Goal: Contribute content: Add original content to the website for others to see

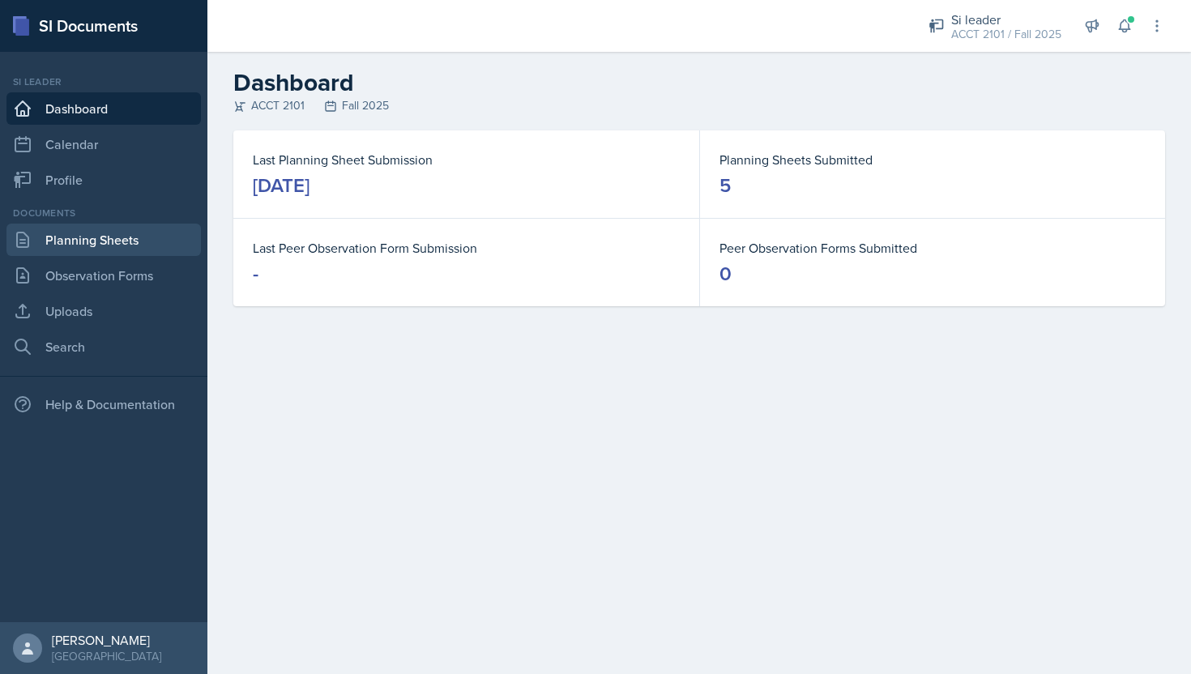
click at [104, 225] on link "Planning Sheets" at bounding box center [103, 240] width 195 height 32
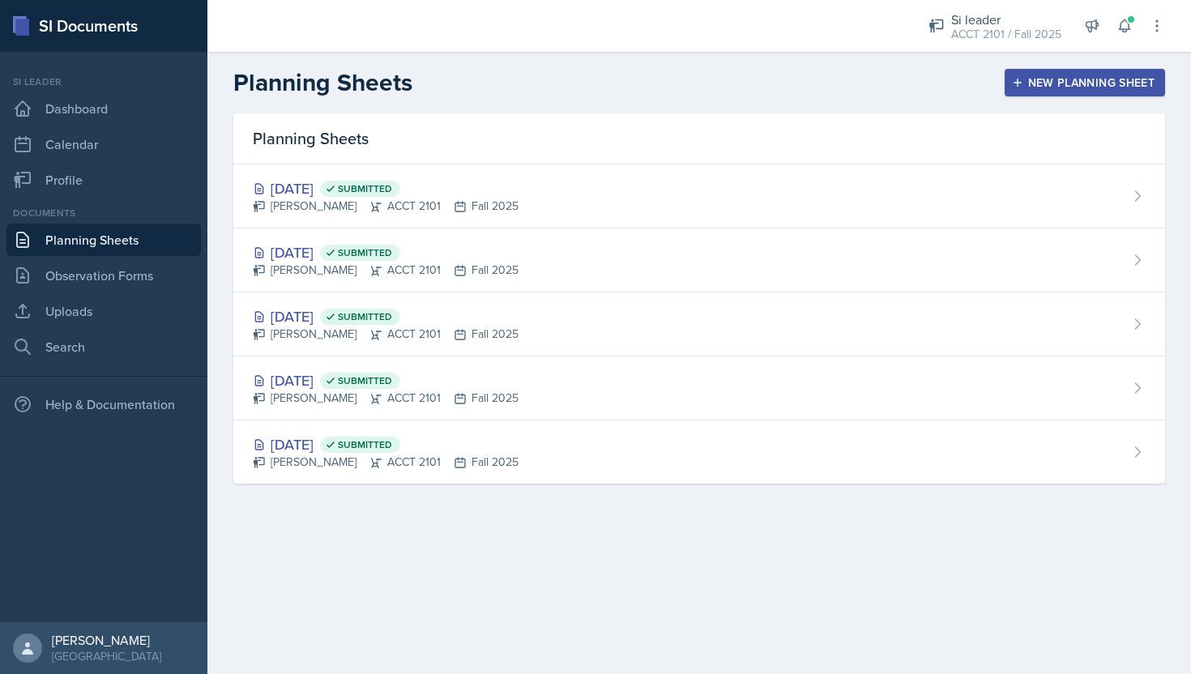
click at [1065, 79] on div "New Planning Sheet" at bounding box center [1085, 82] width 139 height 13
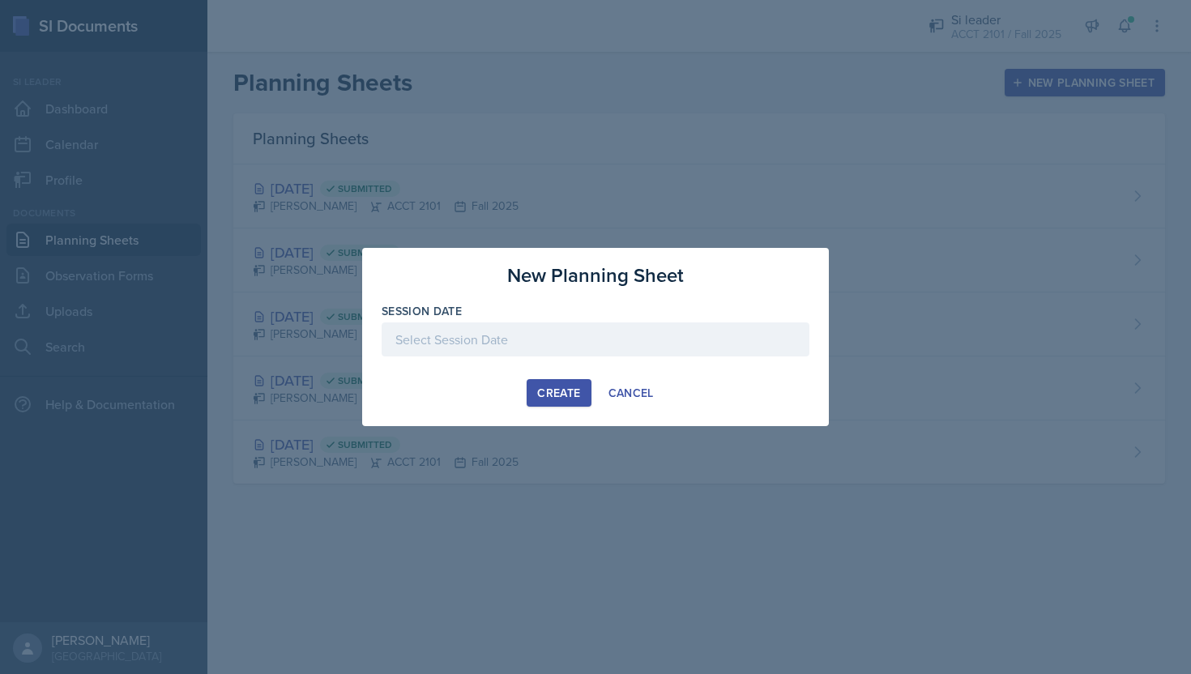
click at [633, 347] on div at bounding box center [596, 340] width 428 height 34
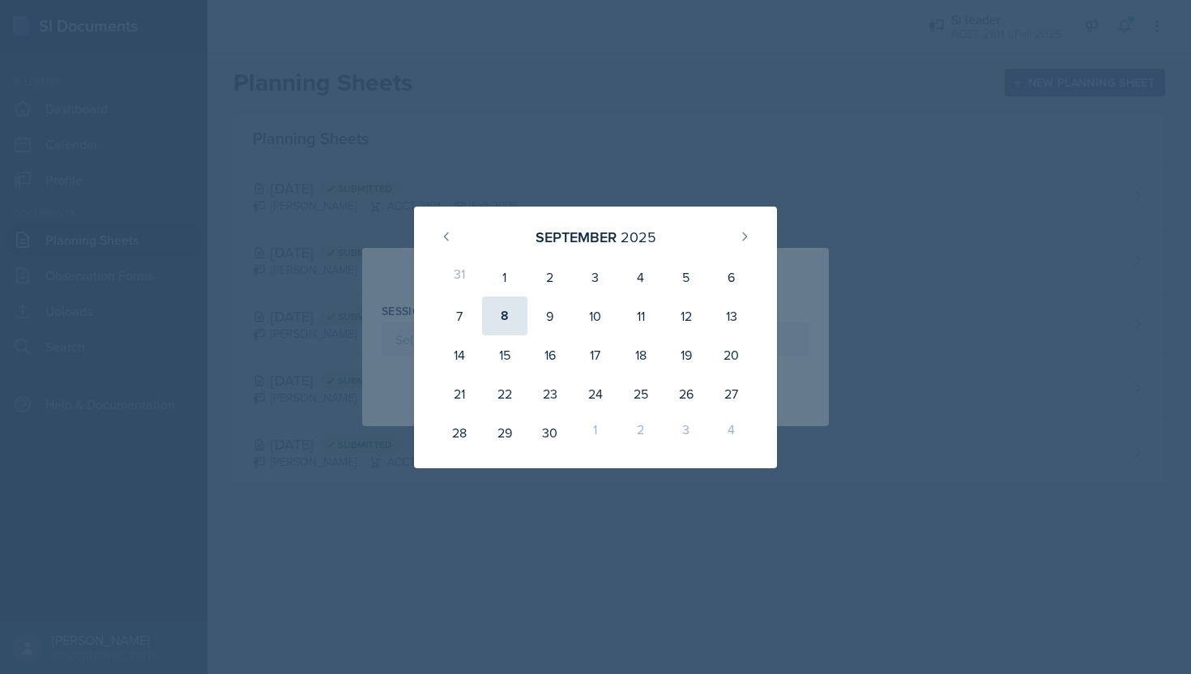
click at [520, 317] on div "8" at bounding box center [504, 316] width 45 height 39
type input "[DATE]"
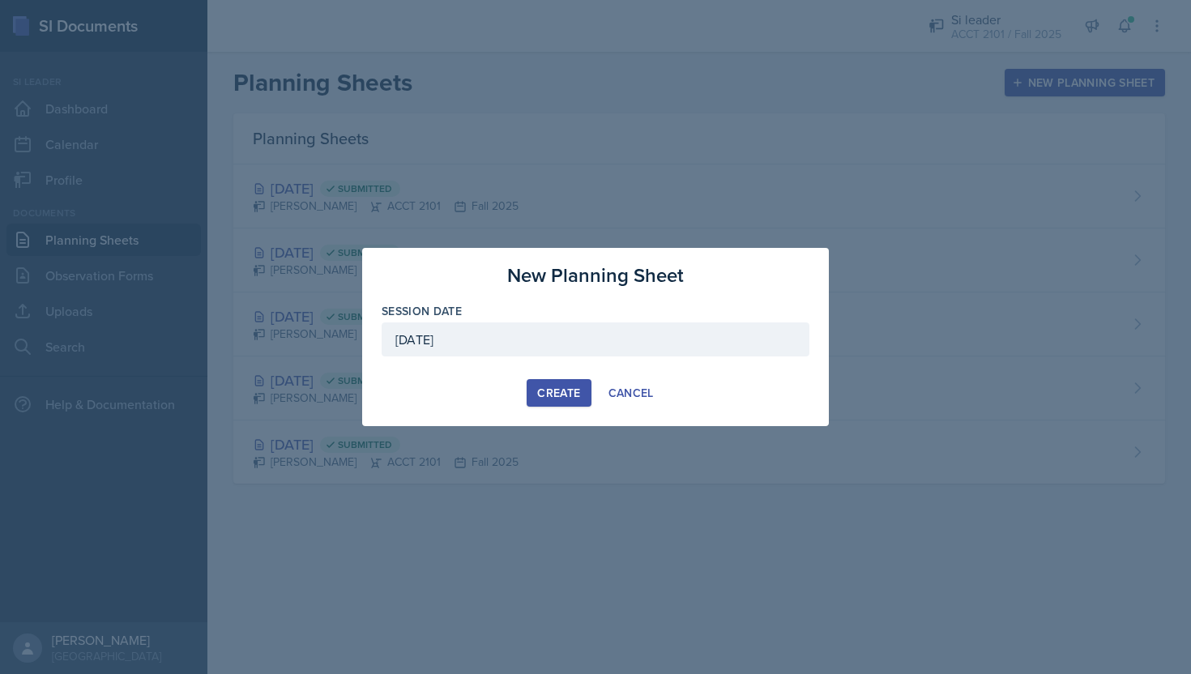
click at [574, 396] on div "Create" at bounding box center [558, 393] width 43 height 13
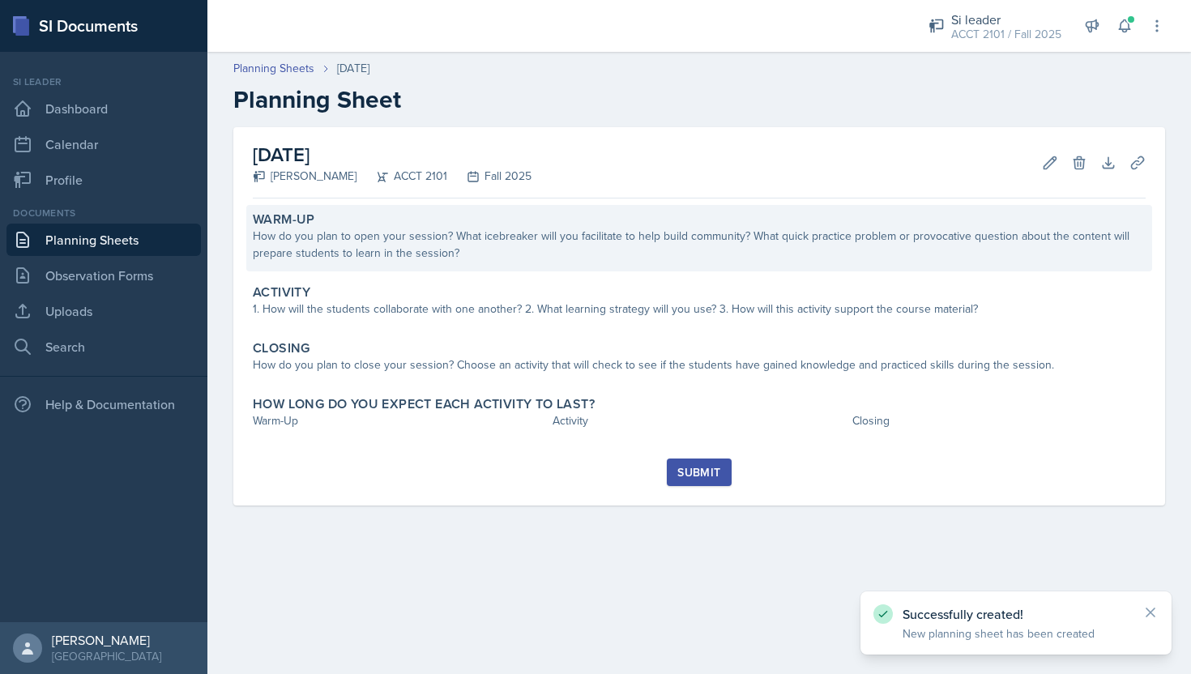
click at [676, 237] on div "How do you plan to open your session? What icebreaker will you facilitate to he…" at bounding box center [699, 245] width 893 height 34
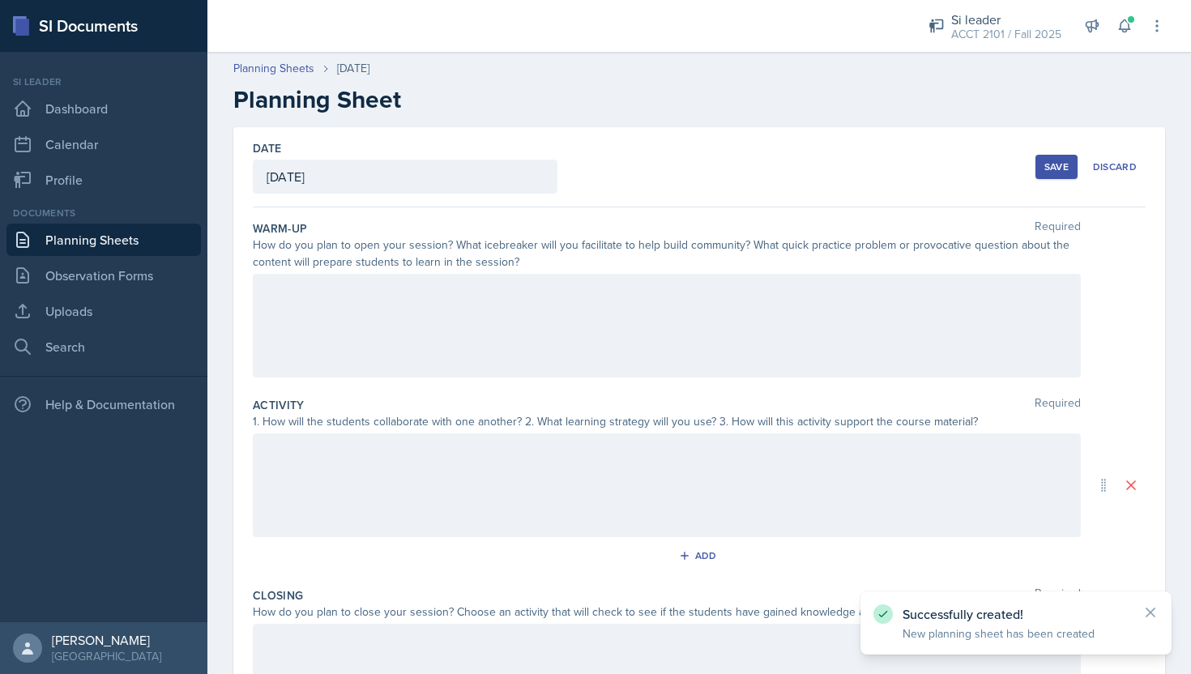
click at [676, 297] on div at bounding box center [667, 326] width 828 height 104
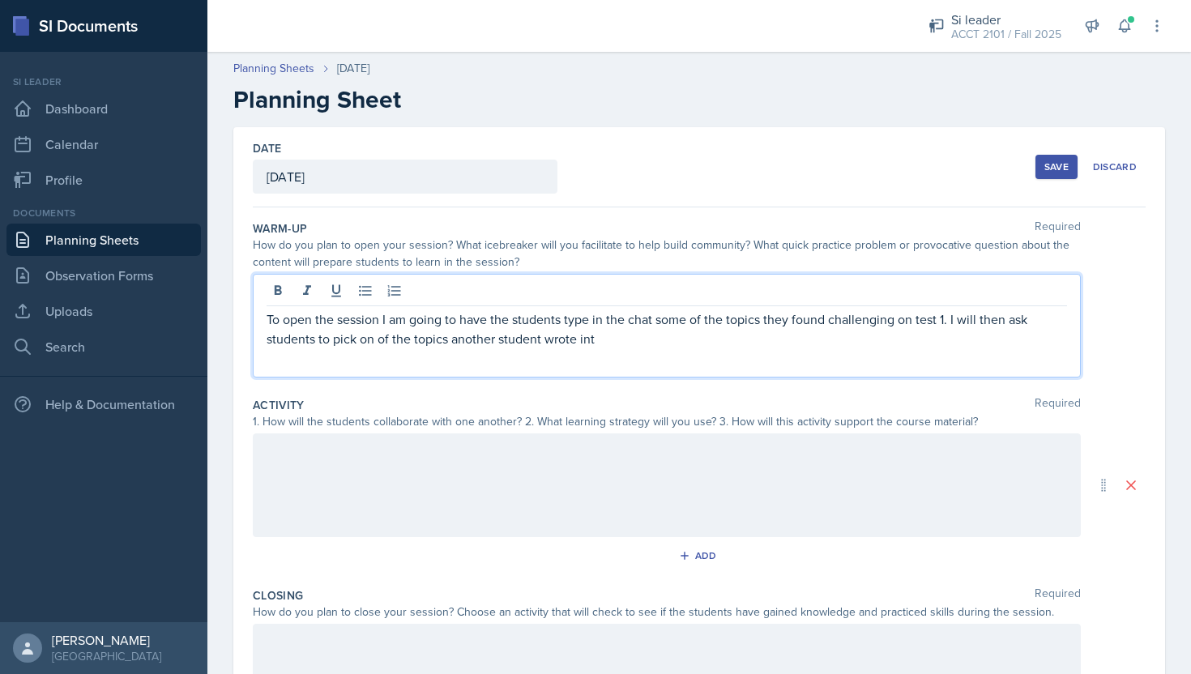
click at [453, 340] on p "To open the session I am going to have the students type in the chat some of th…" at bounding box center [667, 329] width 801 height 39
click at [744, 343] on p "To open the session I am going to have the students type in the chat some of th…" at bounding box center [667, 329] width 801 height 39
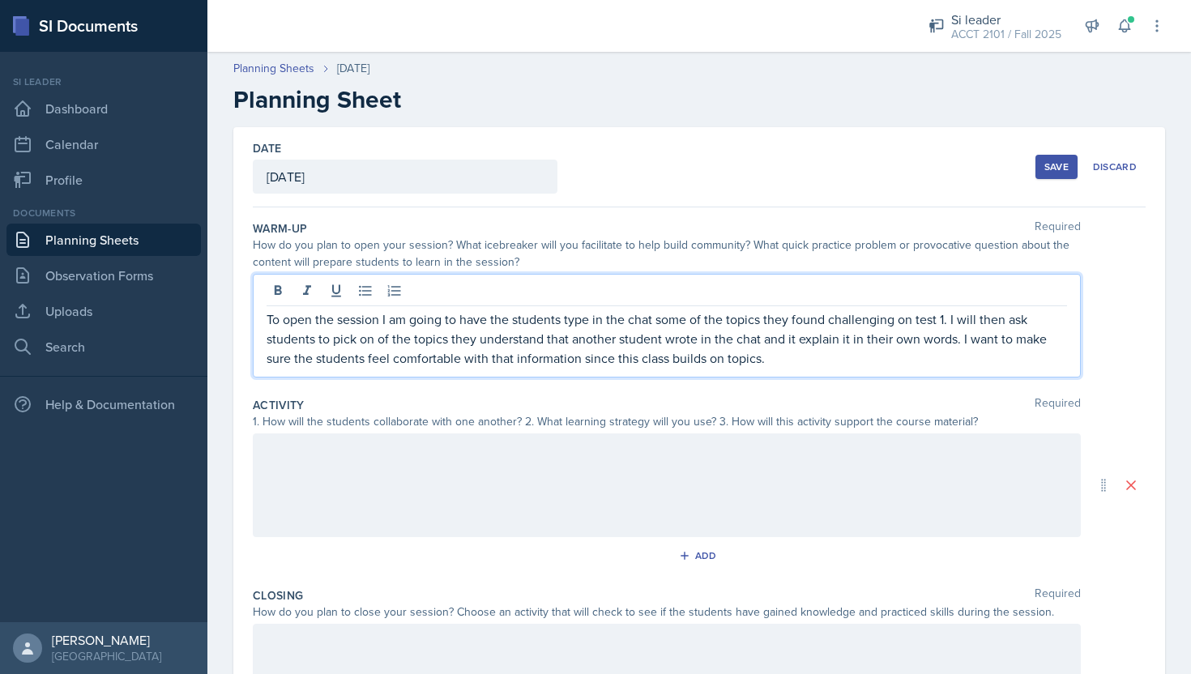
click at [681, 503] on div at bounding box center [667, 486] width 828 height 104
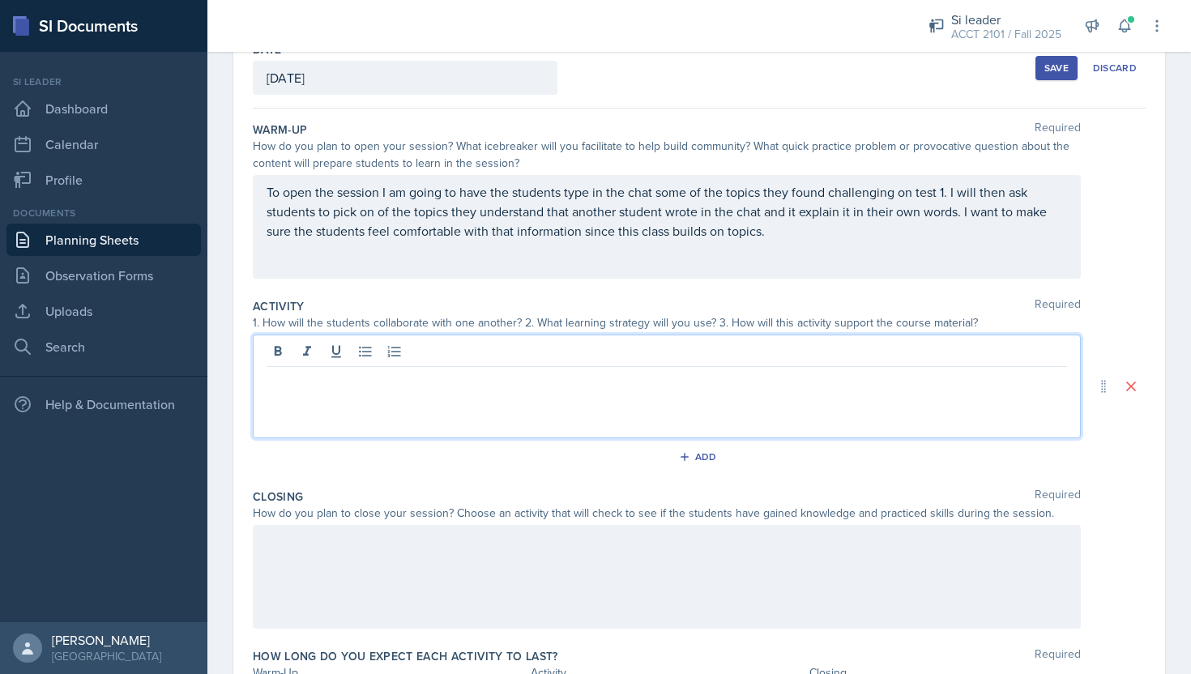
scroll to position [100, 0]
click at [726, 399] on div at bounding box center [667, 386] width 828 height 104
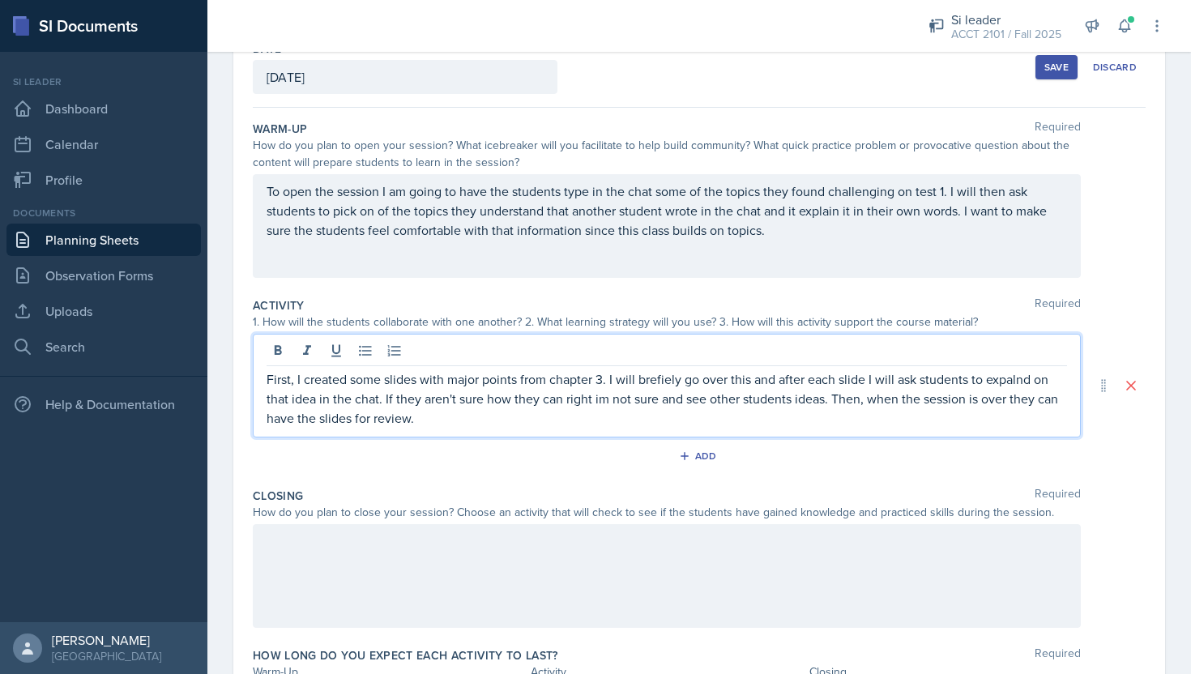
click at [658, 383] on p "First, I created some slides with major points from chapter 3. I will brefiely …" at bounding box center [667, 399] width 801 height 58
click at [658, 388] on p "First, I created some slides with major points from chapter 3. I will brefiely …" at bounding box center [667, 399] width 801 height 58
click at [682, 383] on p "First, I created some slides with major points from chapter 3. I will brefiely …" at bounding box center [667, 399] width 801 height 58
click at [653, 403] on p "First, I created some slides with major points from chapter 3. I will go over t…" at bounding box center [667, 399] width 801 height 58
click at [618, 417] on p "First, I created some slides with major points from chapter 3. I will go over t…" at bounding box center [667, 399] width 801 height 58
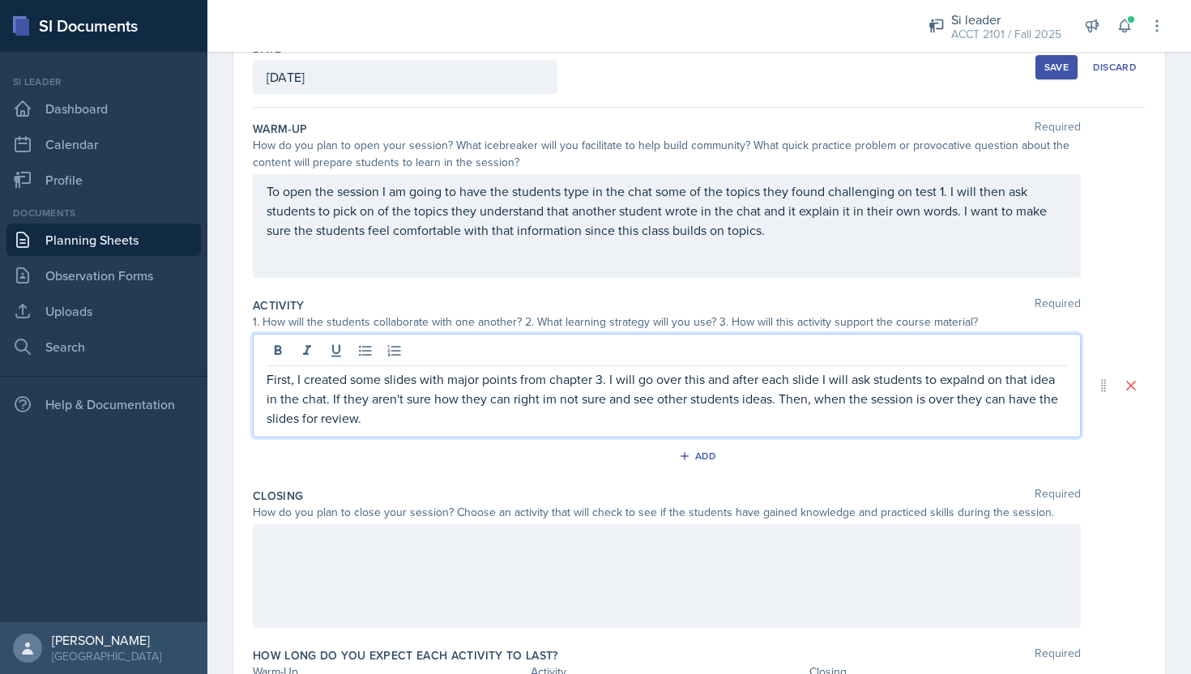
scroll to position [114, 0]
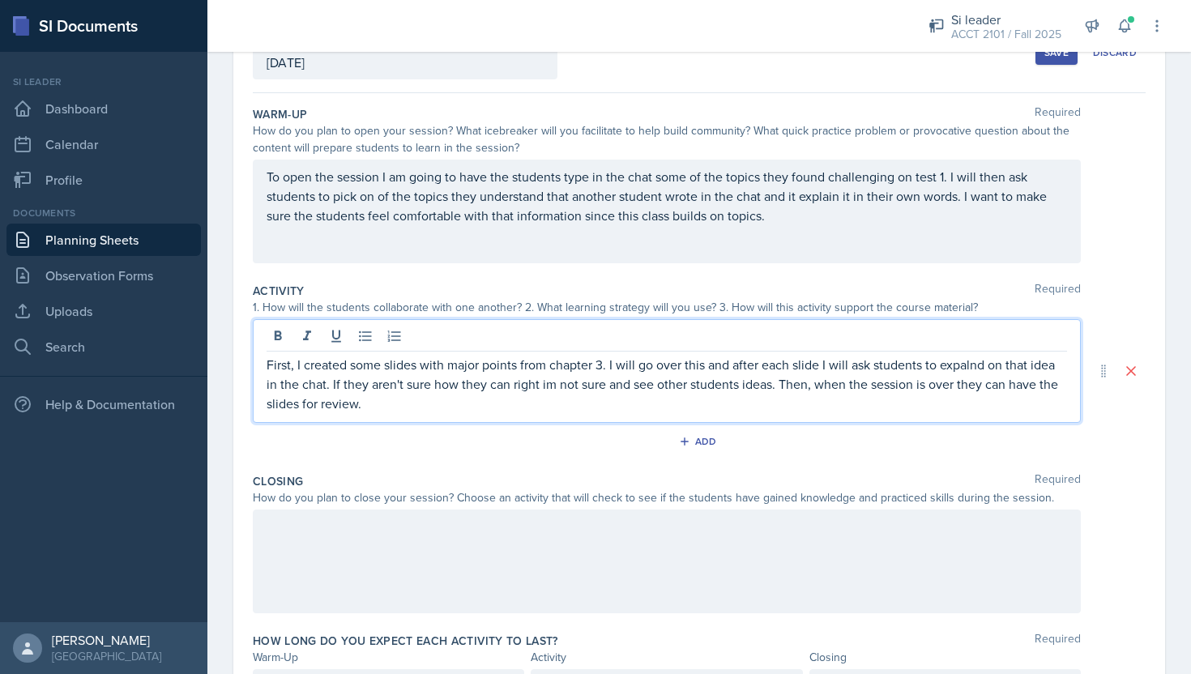
click at [669, 400] on p "First, I created some slides with major points from chapter 3. I will go over t…" at bounding box center [667, 384] width 801 height 58
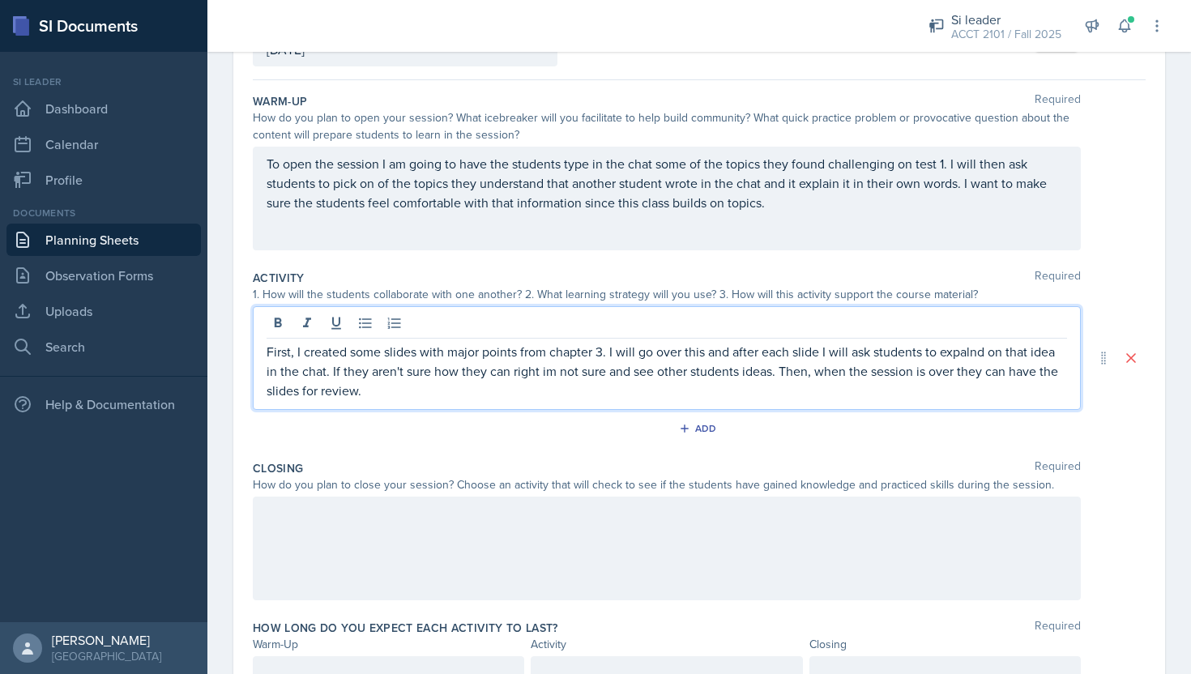
click at [605, 518] on p at bounding box center [667, 513] width 801 height 19
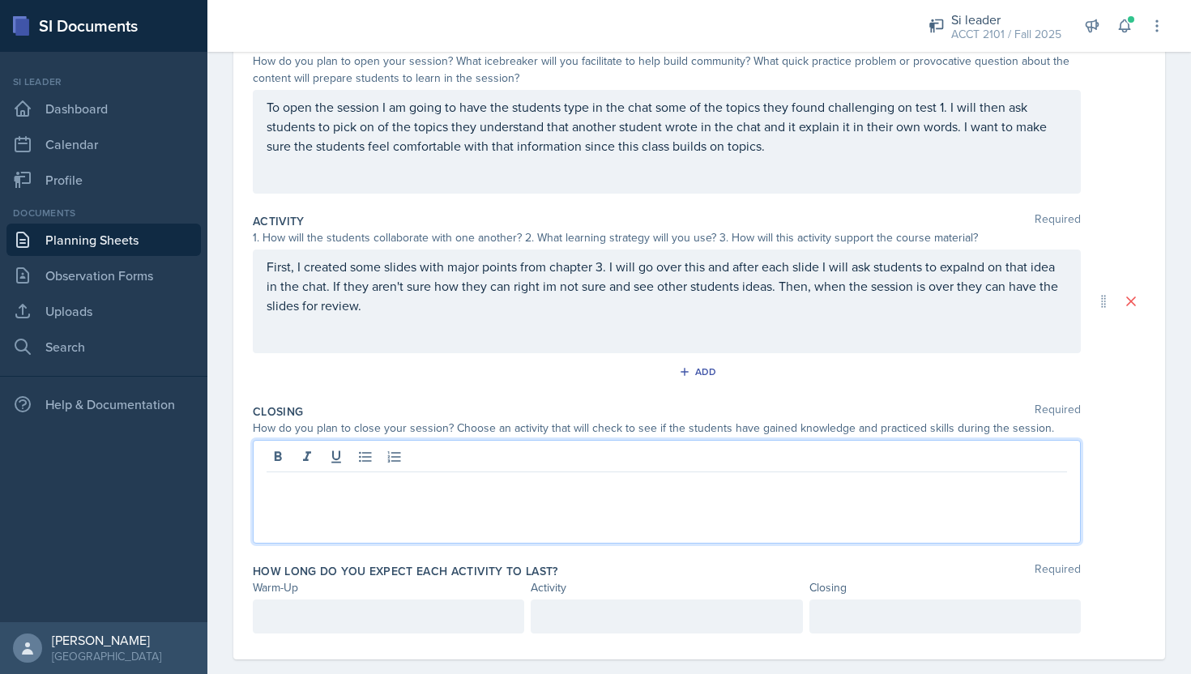
scroll to position [208, 0]
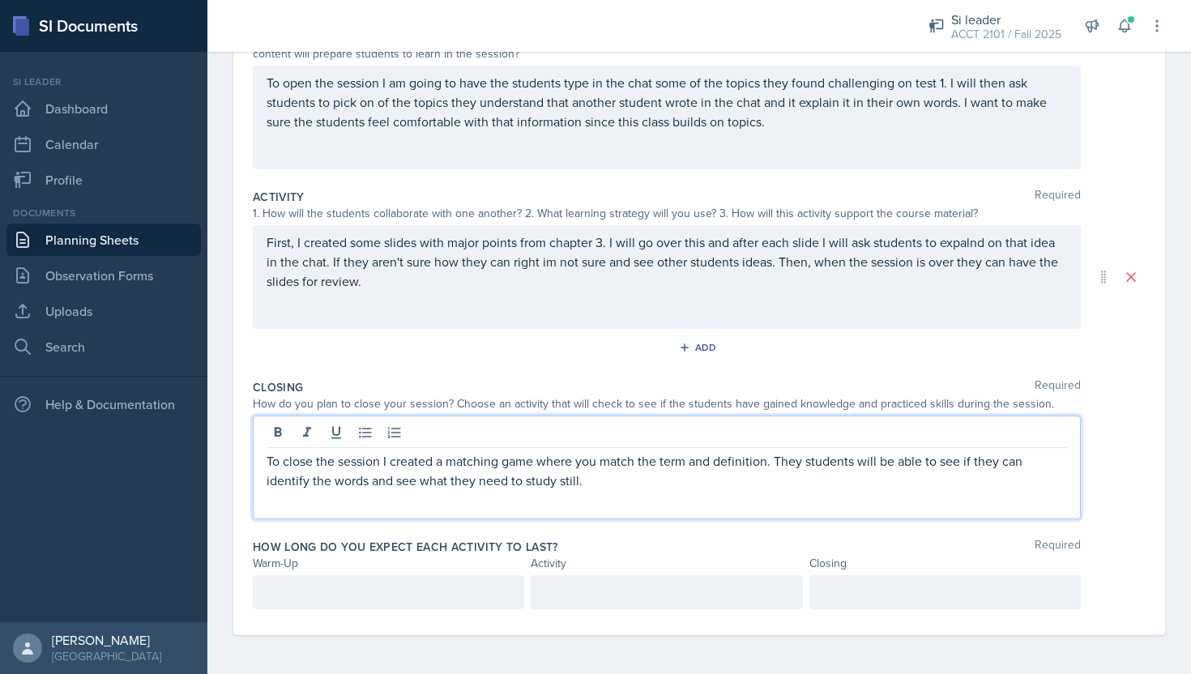
click at [647, 492] on div "To close the session I created a matching game where you match the term and def…" at bounding box center [667, 468] width 828 height 104
click at [641, 488] on p "To close the session I created a matching game where you match the term and def…" at bounding box center [667, 470] width 801 height 39
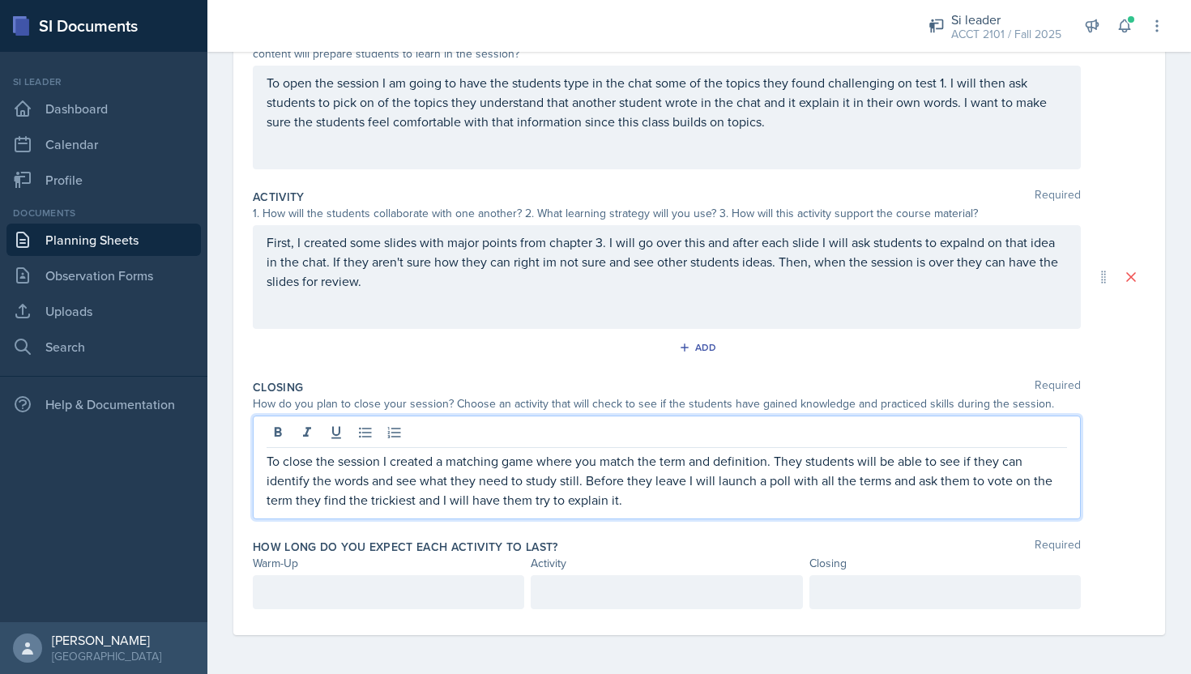
click at [380, 614] on div "How long do you expect each activity to last? Required Warm-Up Activity Closing" at bounding box center [699, 577] width 893 height 90
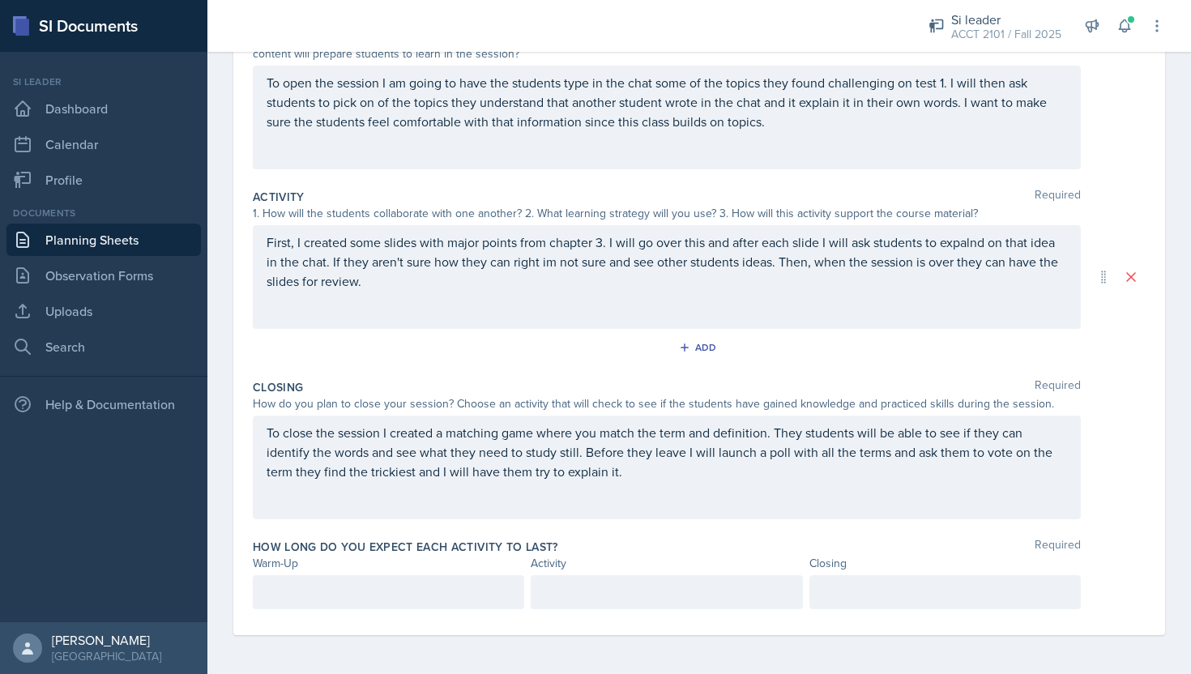
click at [377, 593] on div at bounding box center [389, 592] width 272 height 34
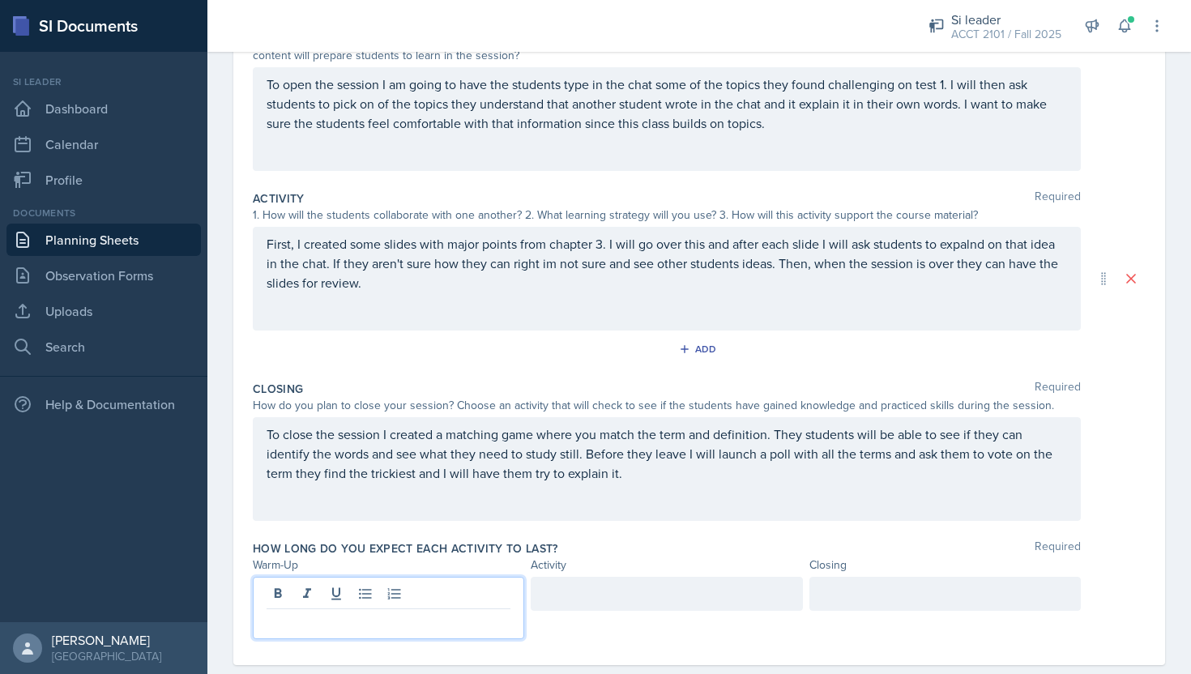
scroll to position [209, 0]
click at [625, 597] on div at bounding box center [667, 592] width 272 height 34
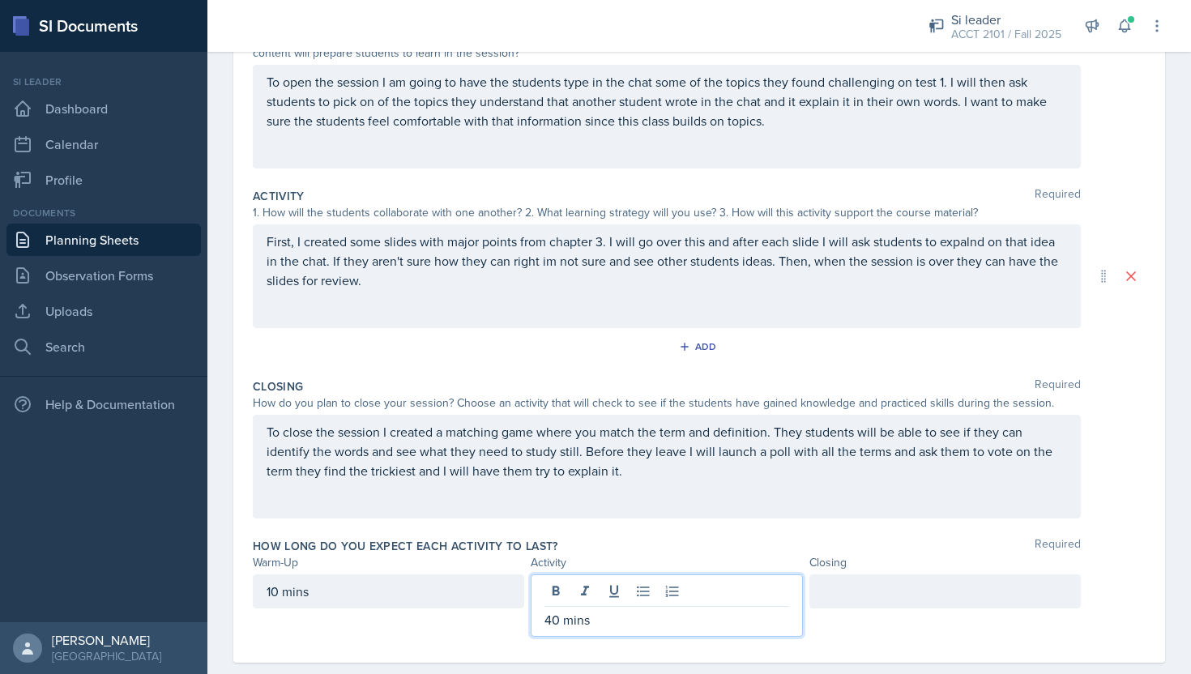
click at [895, 597] on div at bounding box center [946, 592] width 272 height 34
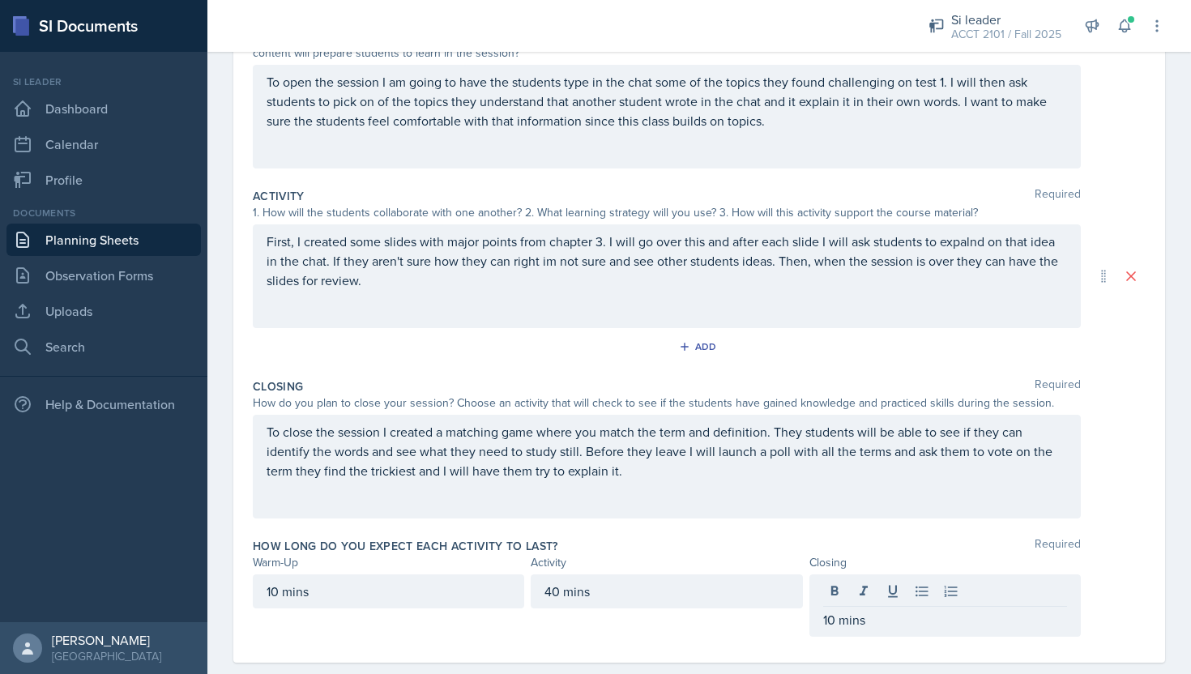
click at [1037, 554] on div "Closing" at bounding box center [946, 562] width 272 height 17
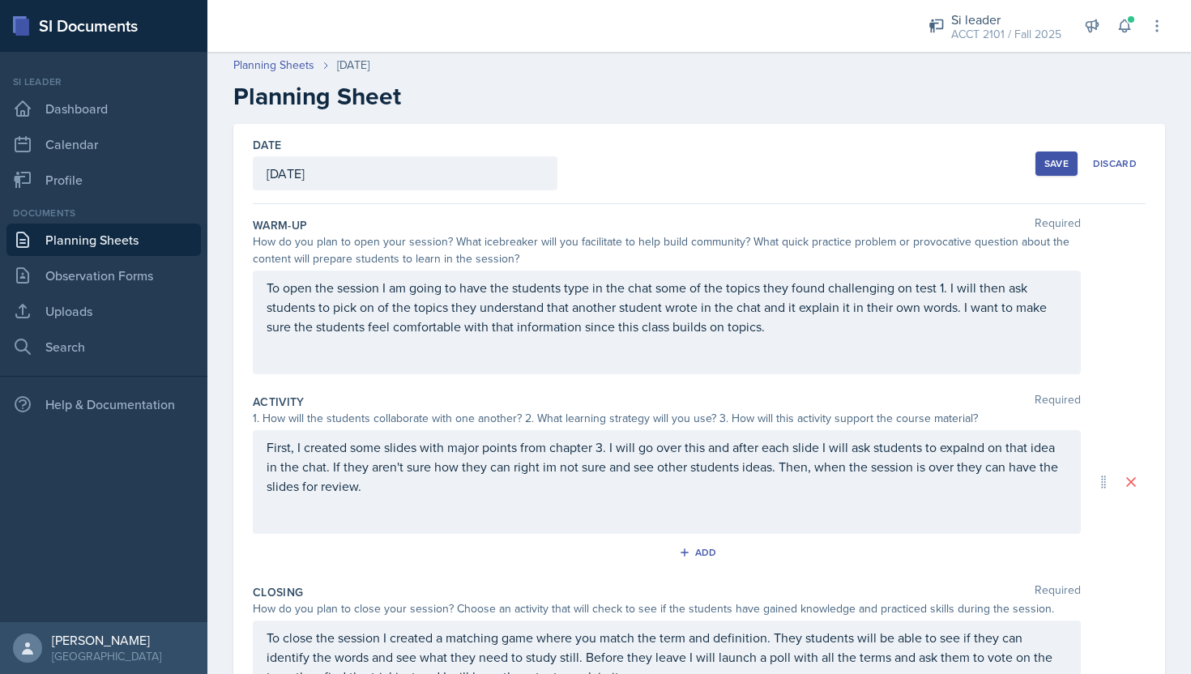
scroll to position [0, 0]
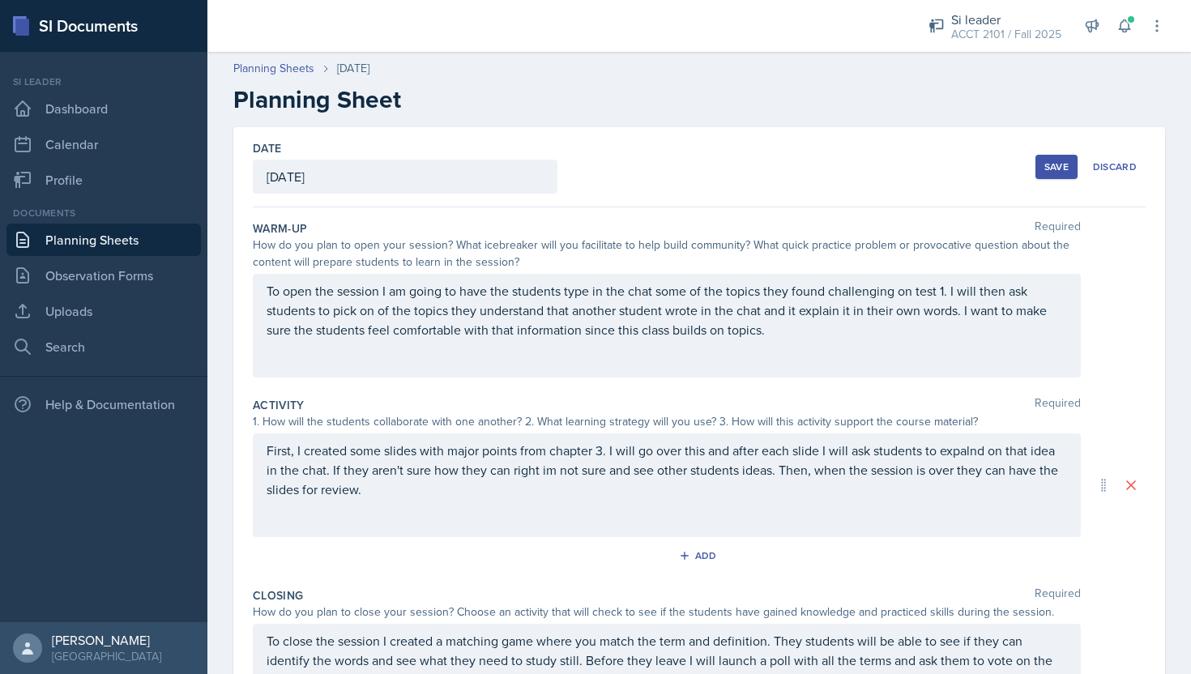
click at [1056, 169] on div "Save" at bounding box center [1057, 166] width 24 height 13
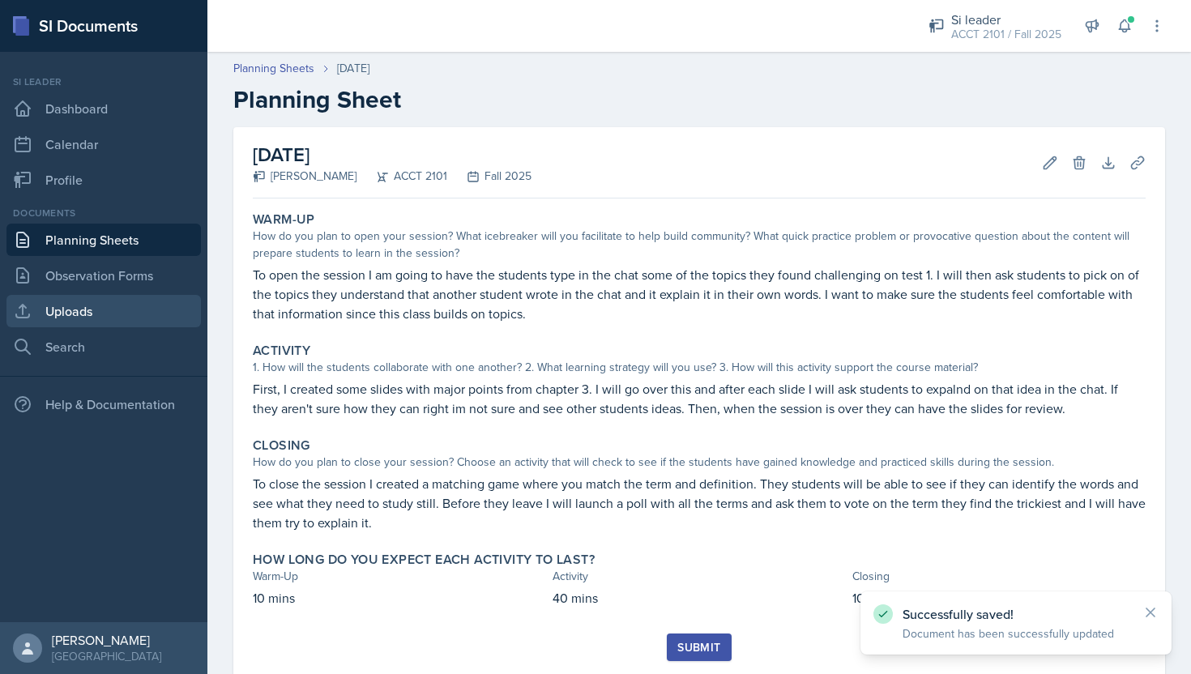
click at [133, 302] on link "Uploads" at bounding box center [103, 311] width 195 height 32
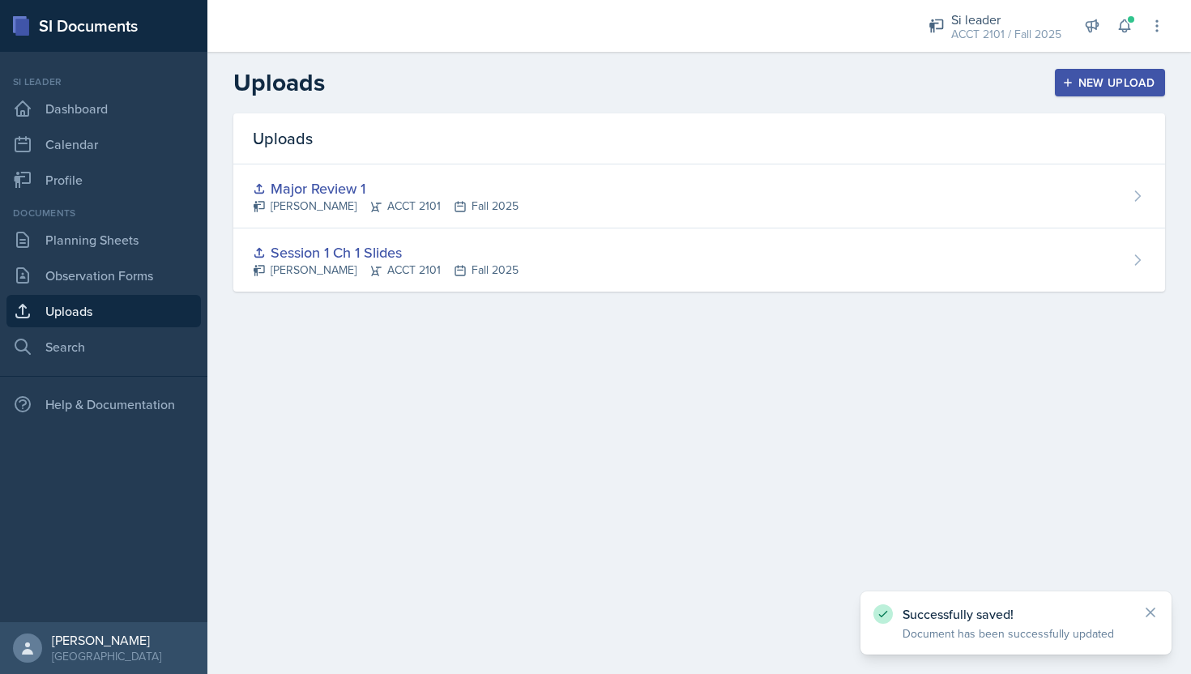
click at [1115, 79] on div "New Upload" at bounding box center [1111, 82] width 90 height 13
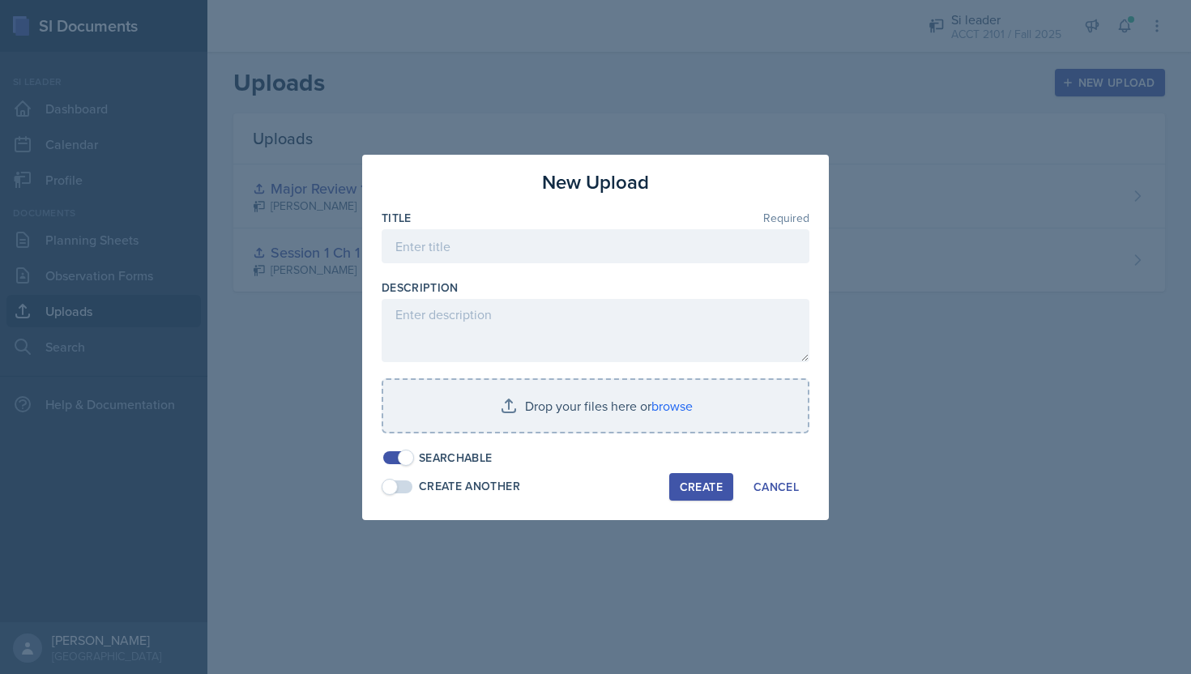
click at [456, 270] on div at bounding box center [596, 271] width 428 height 16
click at [451, 257] on input at bounding box center [596, 246] width 428 height 34
click at [582, 247] on input "Chapter 3 ACCT 2101 slides and game" at bounding box center [596, 246] width 428 height 34
type input "Chapter 3 ACCT 2101 slides and matching game"
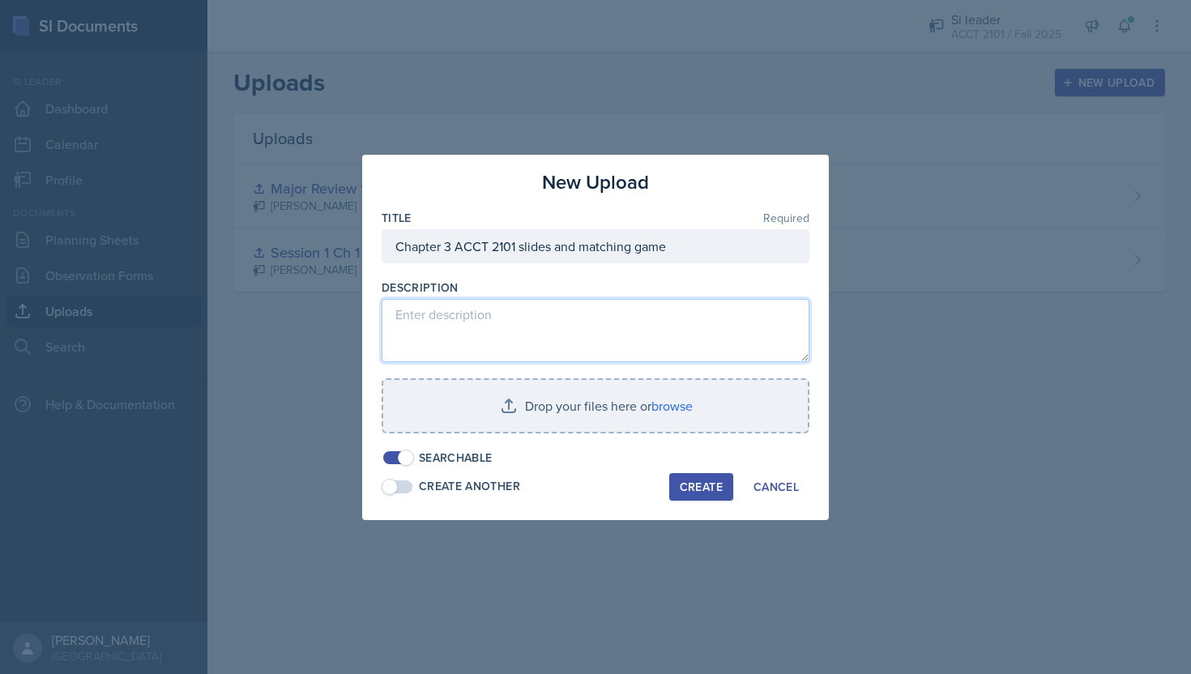
click at [507, 352] on textarea at bounding box center [596, 330] width 428 height 63
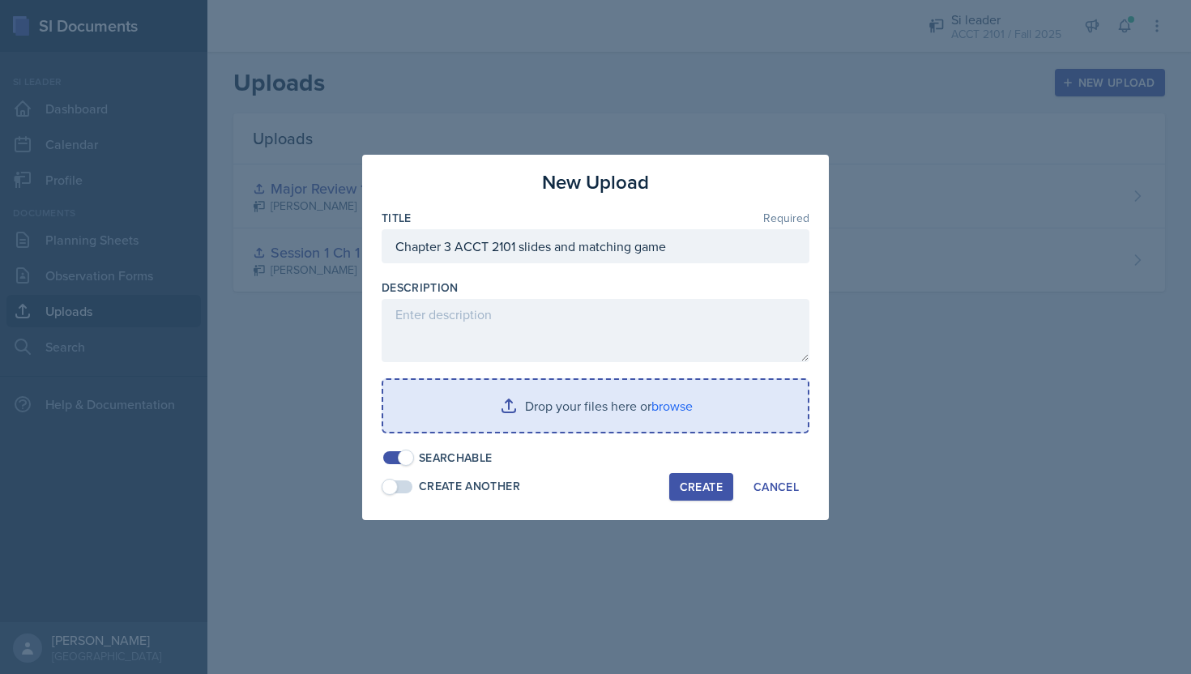
click at [567, 404] on input "file" at bounding box center [595, 406] width 425 height 52
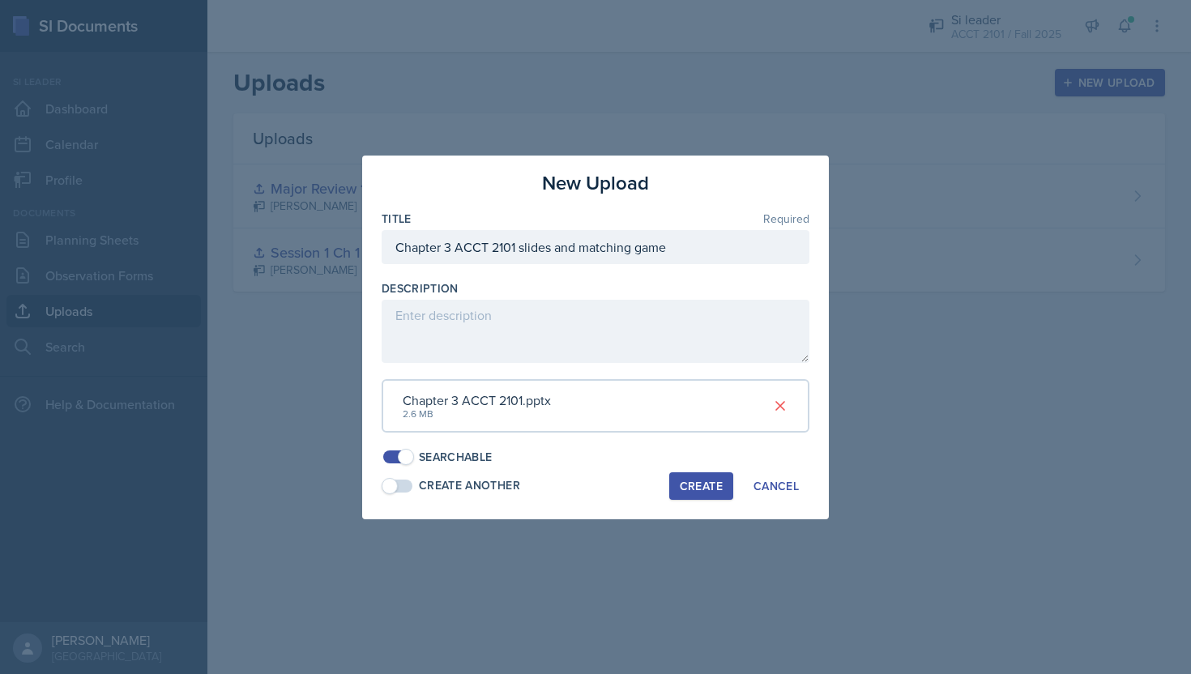
click at [693, 488] on div "Create" at bounding box center [701, 486] width 43 height 13
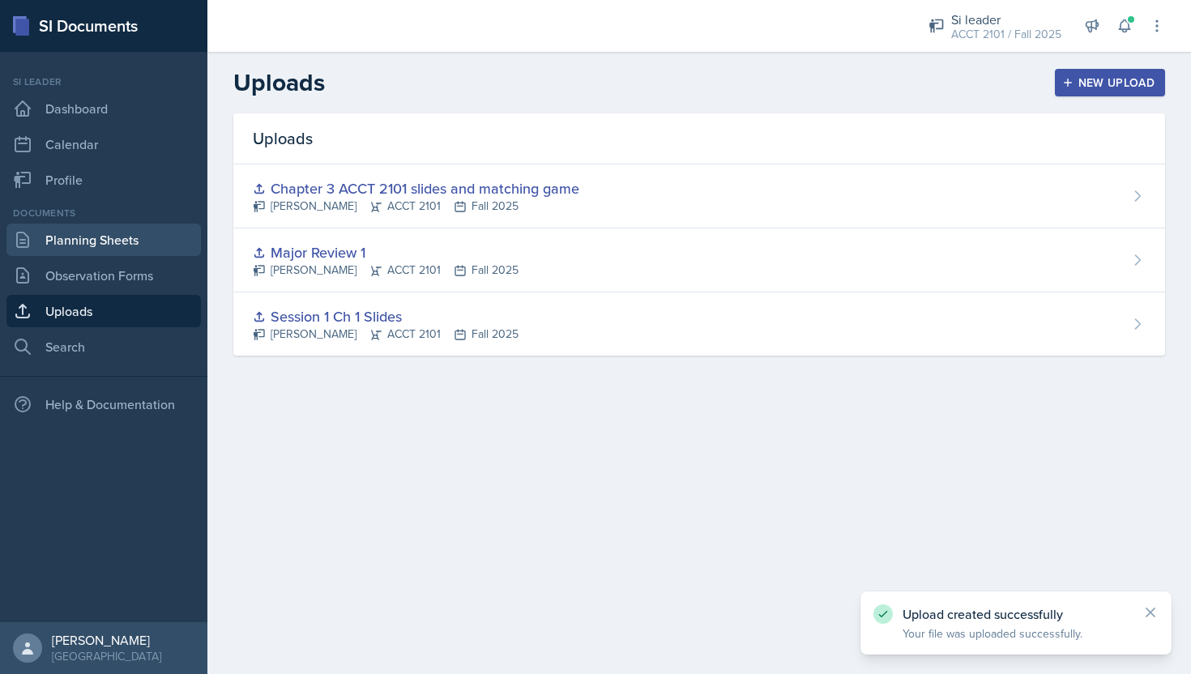
click at [139, 238] on link "Planning Sheets" at bounding box center [103, 240] width 195 height 32
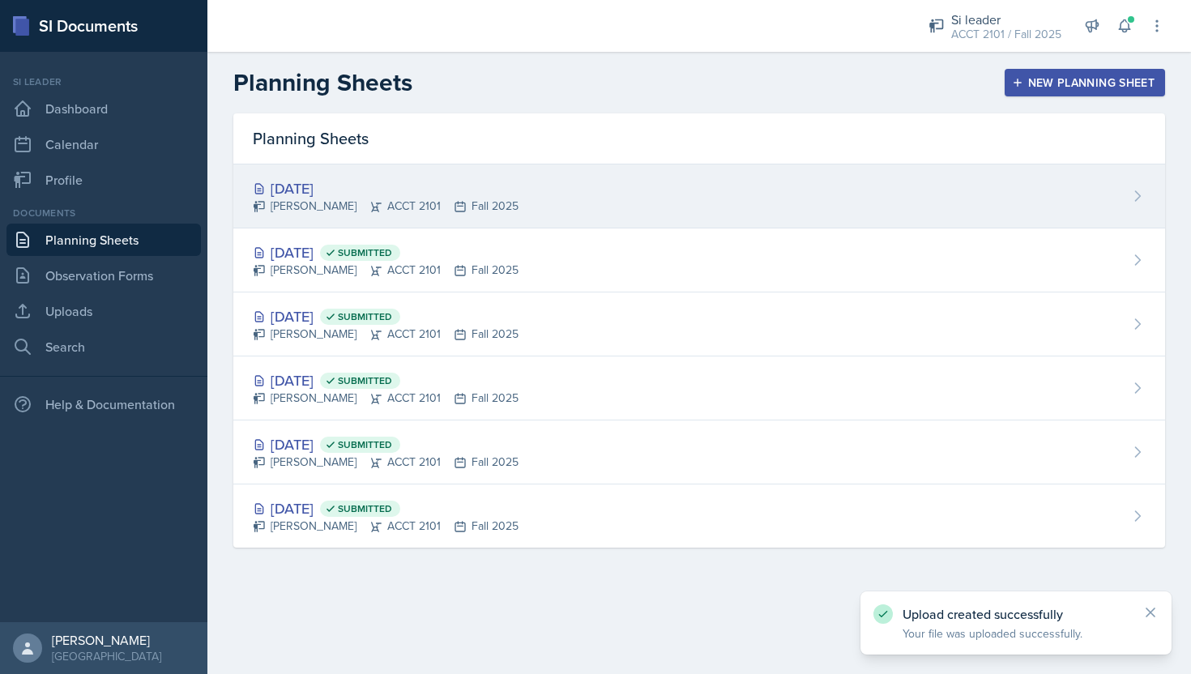
click at [695, 211] on div "[DATE] [PERSON_NAME] ACCT 2101 Fall 2025" at bounding box center [699, 197] width 932 height 64
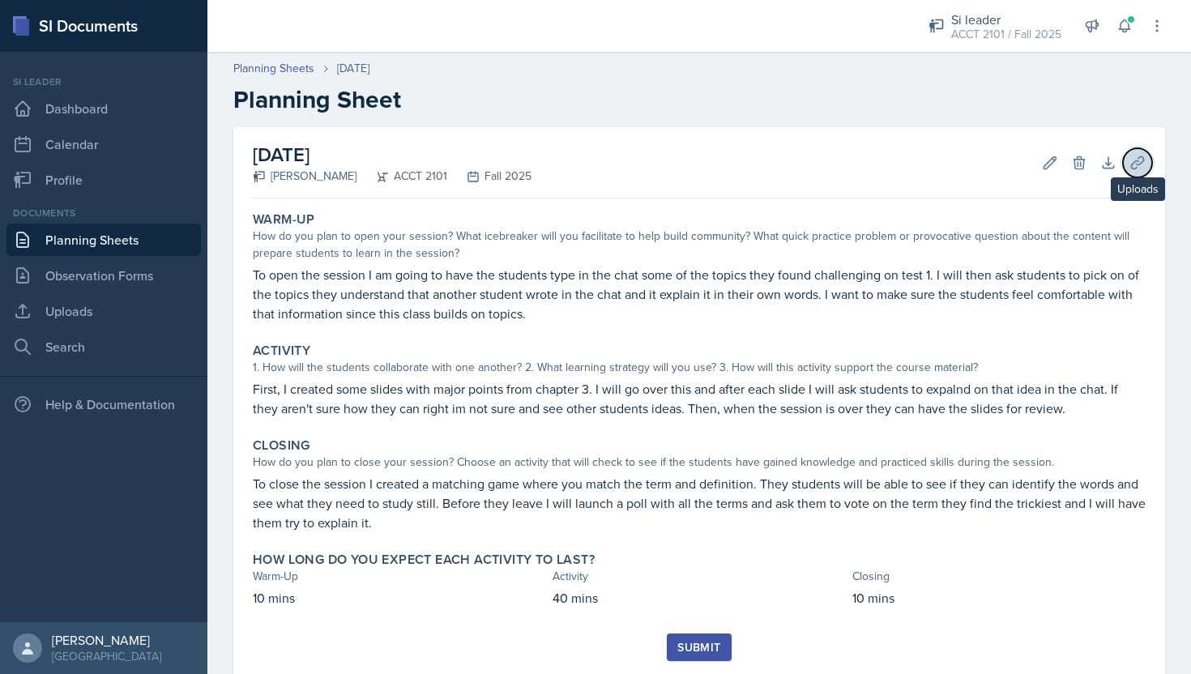
click at [1129, 163] on button "Uploads" at bounding box center [1137, 162] width 29 height 29
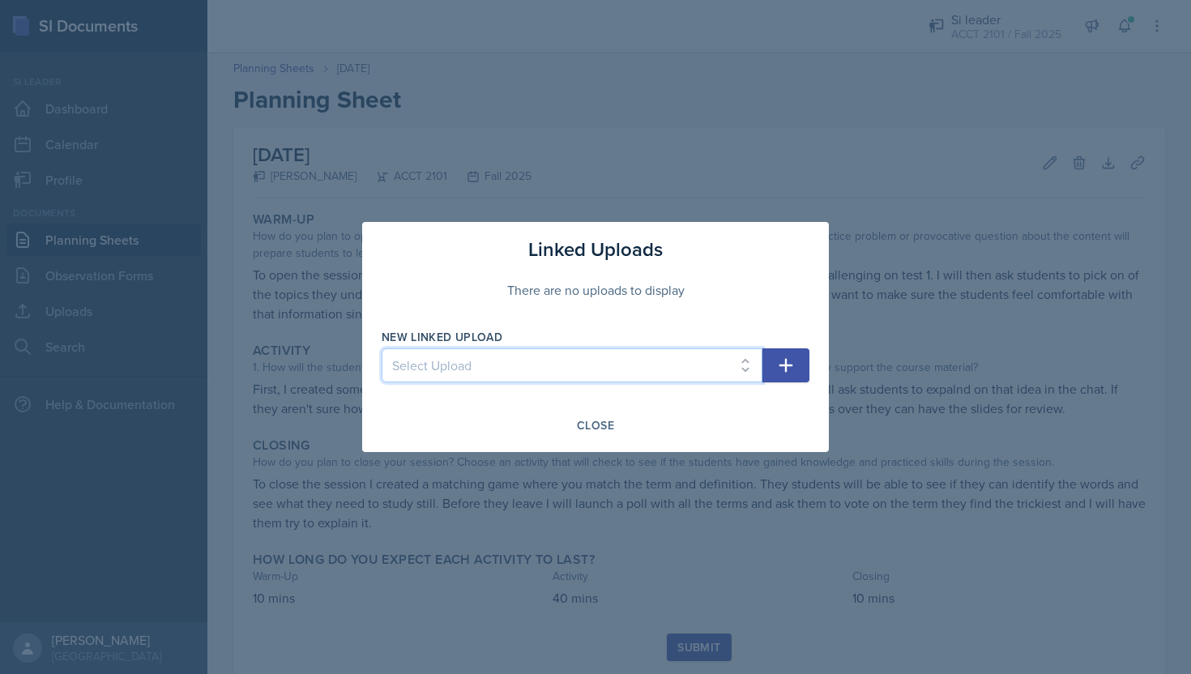
click at [687, 379] on select "Select Upload Session 1 Ch 1 Slides Major Review 1 Chapter 3 ACCT 2101 slides a…" at bounding box center [572, 366] width 381 height 34
select select "1cb08e69-0523-40ac-9c2d-05d34c430c1d"
click at [780, 365] on icon "button" at bounding box center [787, 366] width 14 height 14
select select
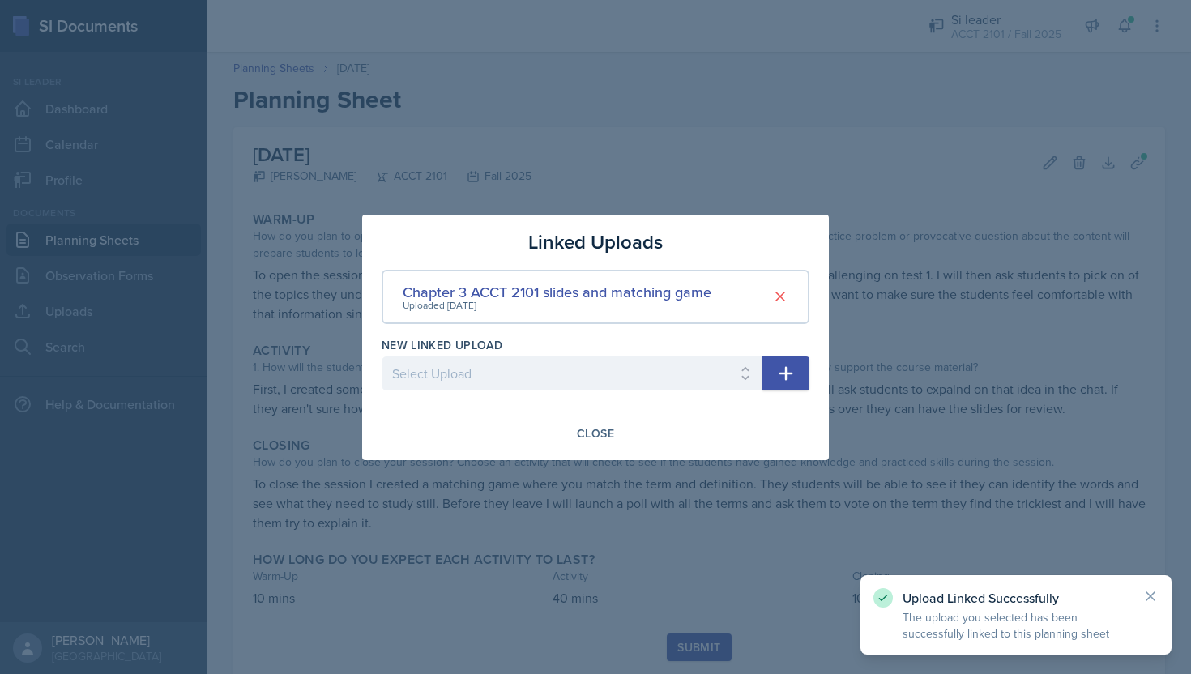
click at [781, 520] on div at bounding box center [595, 337] width 1191 height 674
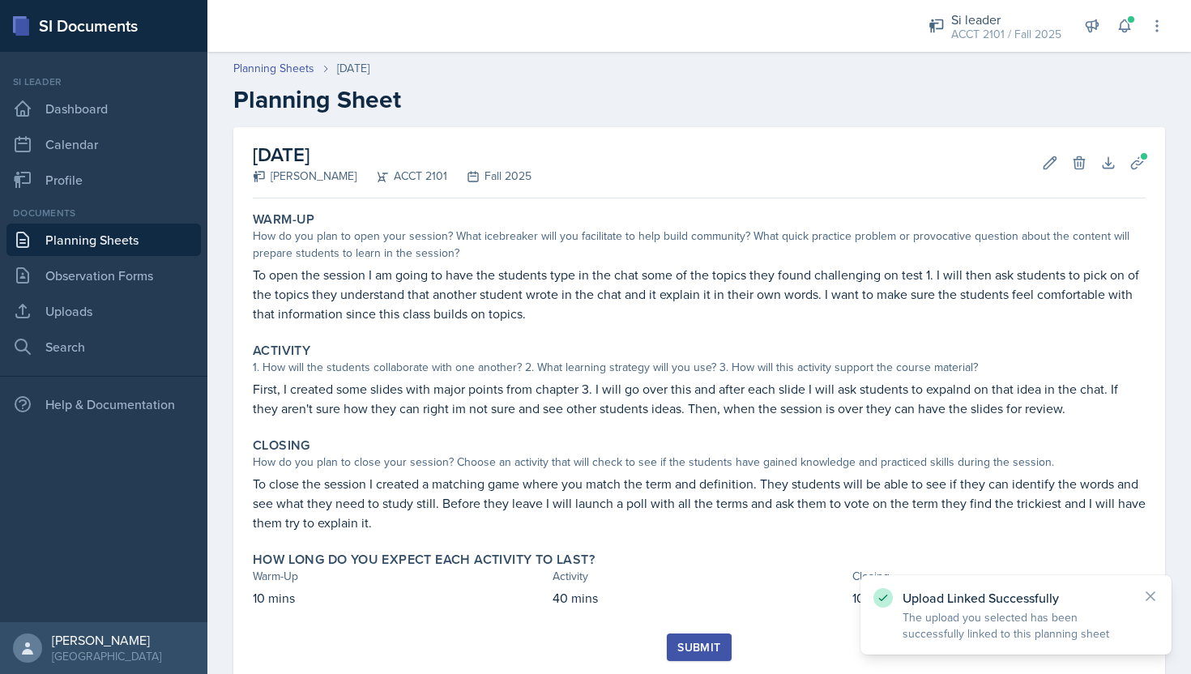
click at [710, 648] on div "Submit" at bounding box center [699, 647] width 43 height 13
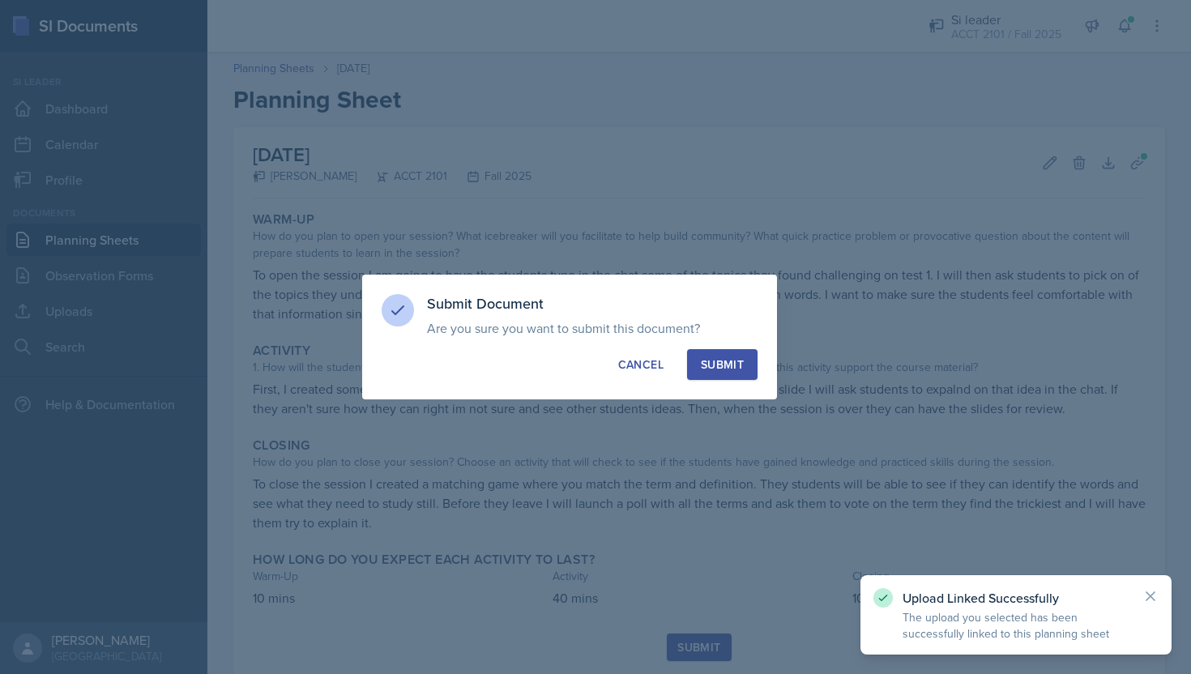
click at [710, 366] on div "Submit" at bounding box center [722, 365] width 43 height 16
